Goal: Find contact information: Find contact information

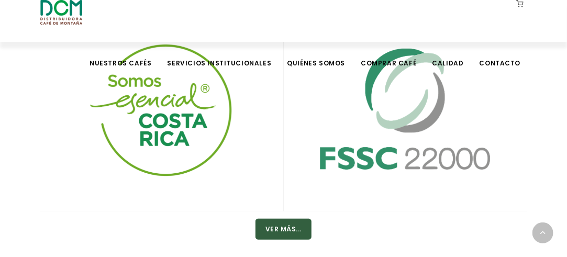
scroll to position [1572, 0]
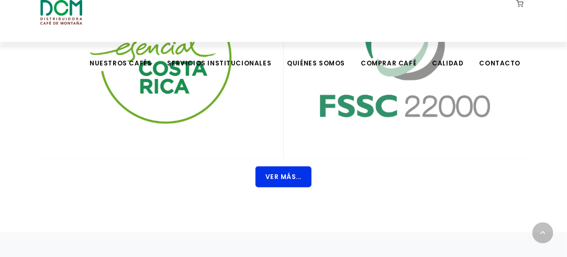
click at [290, 176] on button "Ver Más..." at bounding box center [284, 177] width 56 height 21
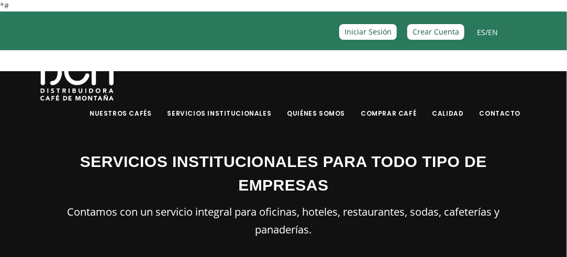
scroll to position [0, 0]
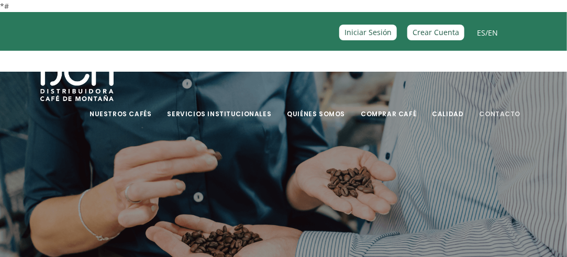
click at [507, 114] on link "Contacto" at bounding box center [501, 106] width 54 height 25
